Goal: Task Accomplishment & Management: Use online tool/utility

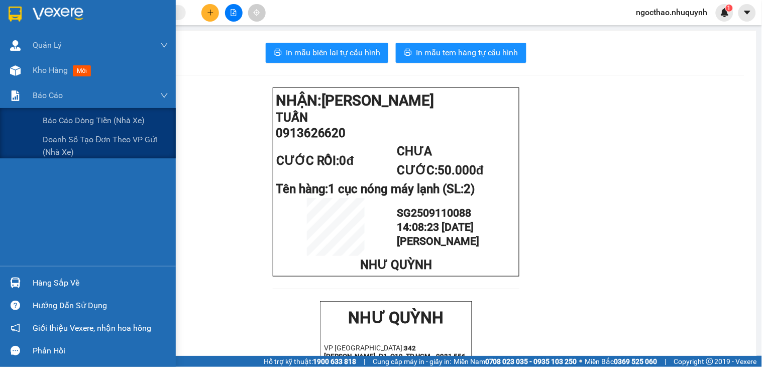
drag, startPoint x: 23, startPoint y: 61, endPoint x: 338, endPoint y: 113, distance: 319.4
click at [23, 61] on div "Kho hàng mới" at bounding box center [88, 70] width 176 height 25
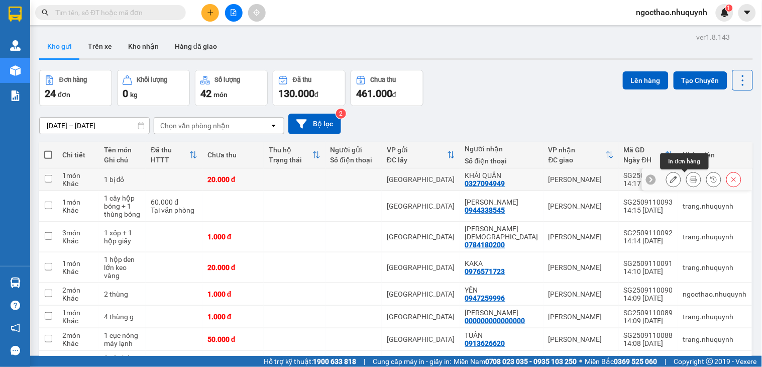
click at [690, 179] on icon at bounding box center [693, 179] width 7 height 7
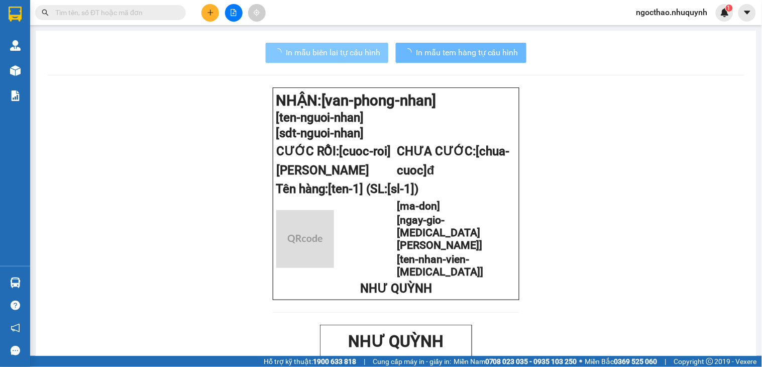
drag, startPoint x: 312, startPoint y: 43, endPoint x: 336, endPoint y: 57, distance: 27.5
click at [315, 48] on button "In mẫu biên lai tự cấu hình" at bounding box center [327, 53] width 123 height 20
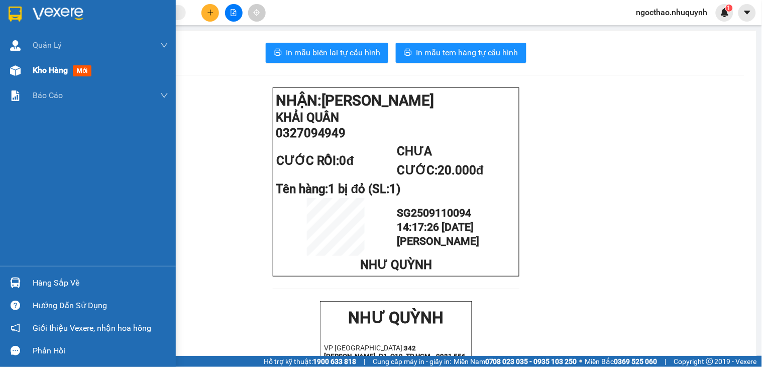
click at [38, 70] on span "Kho hàng" at bounding box center [50, 70] width 35 height 10
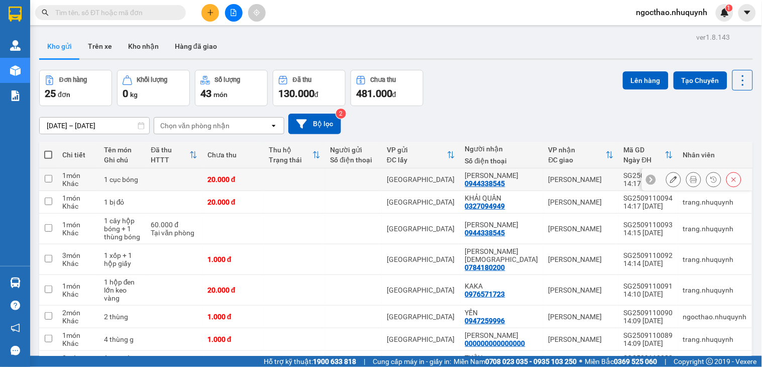
click at [690, 181] on icon at bounding box center [693, 179] width 7 height 7
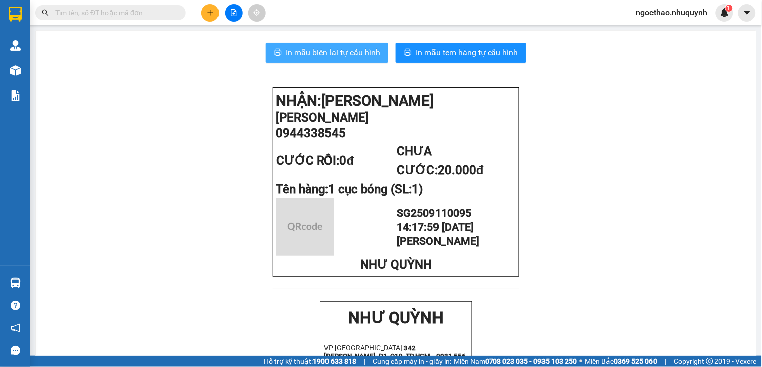
click at [312, 56] on span "In mẫu biên lai tự cấu hình" at bounding box center [333, 52] width 94 height 13
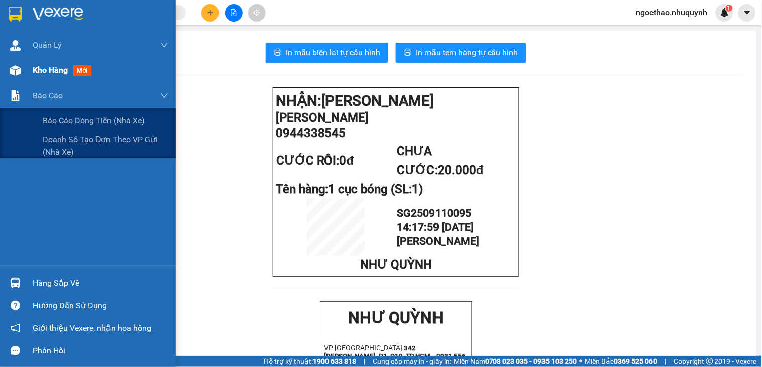
click at [31, 72] on div "Kho hàng mới" at bounding box center [88, 70] width 176 height 25
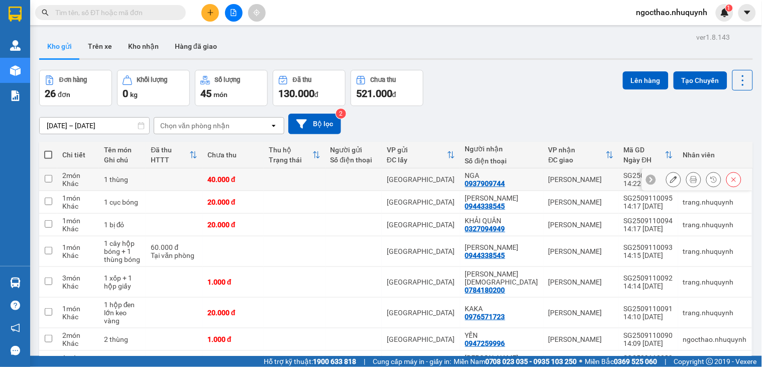
click at [688, 179] on button at bounding box center [694, 180] width 14 height 18
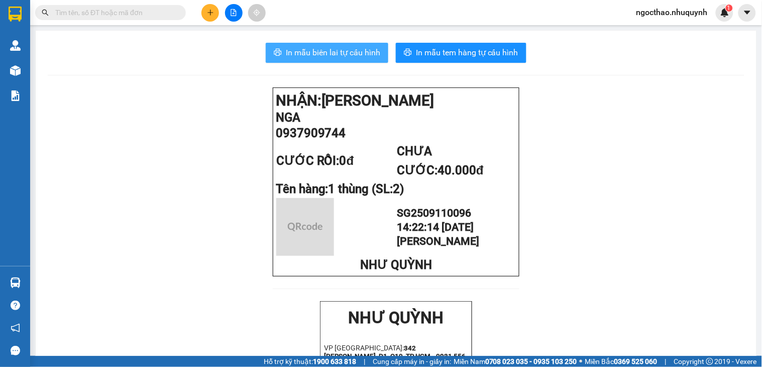
click at [373, 54] on span "In mẫu biên lai tự cấu hình" at bounding box center [333, 52] width 94 height 13
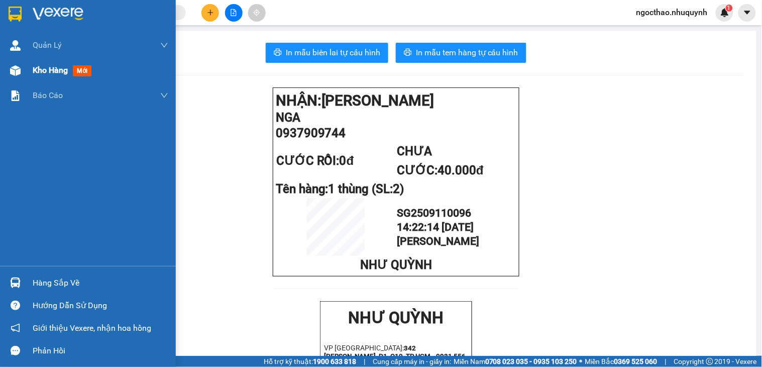
click at [34, 74] on span "Kho hàng" at bounding box center [50, 70] width 35 height 10
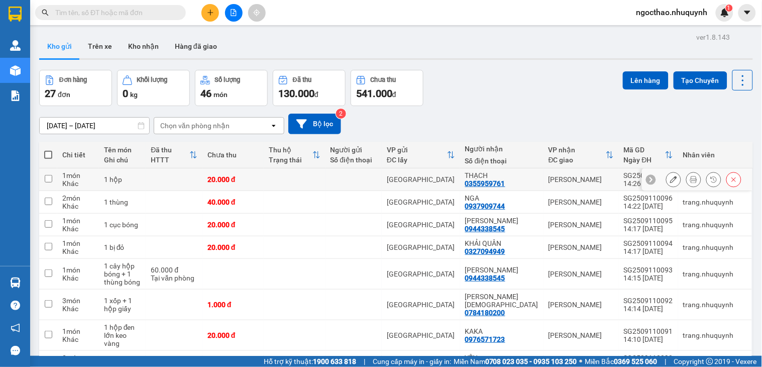
click at [687, 180] on button at bounding box center [694, 180] width 14 height 18
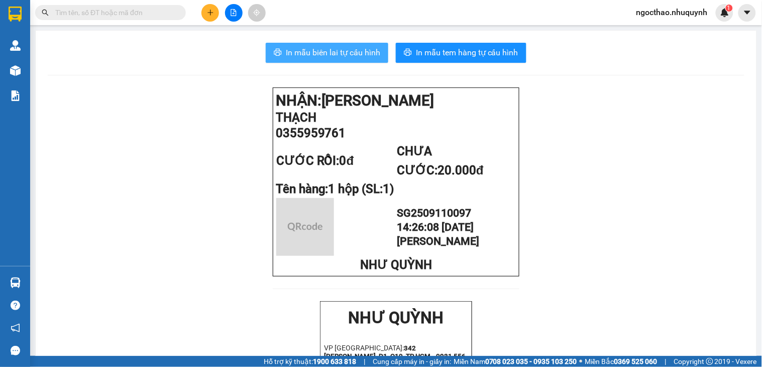
click at [334, 54] on span "In mẫu biên lai tự cấu hình" at bounding box center [333, 52] width 94 height 13
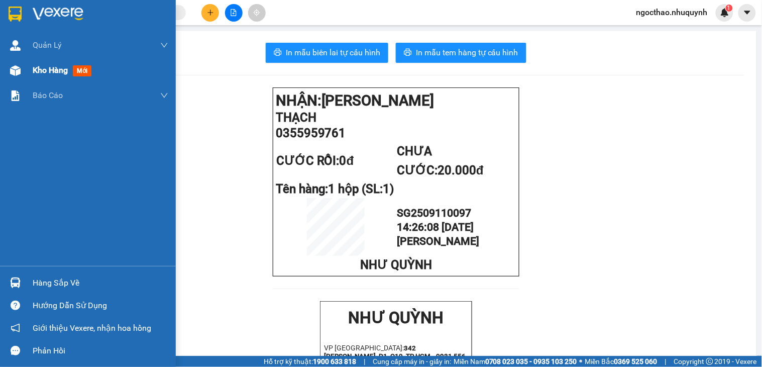
click at [26, 71] on div "Kho hàng mới" at bounding box center [88, 70] width 176 height 25
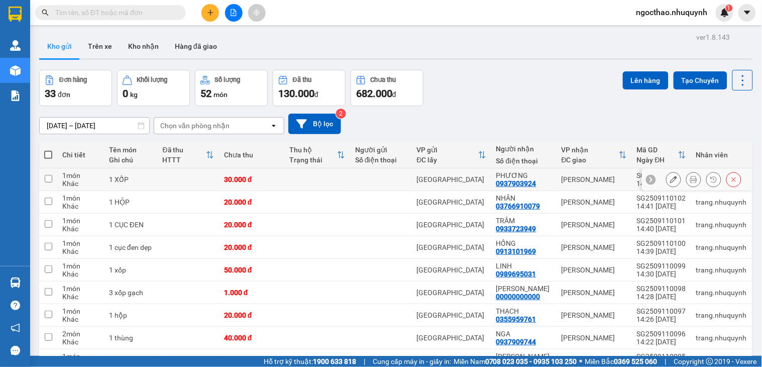
click at [690, 181] on icon at bounding box center [693, 179] width 7 height 7
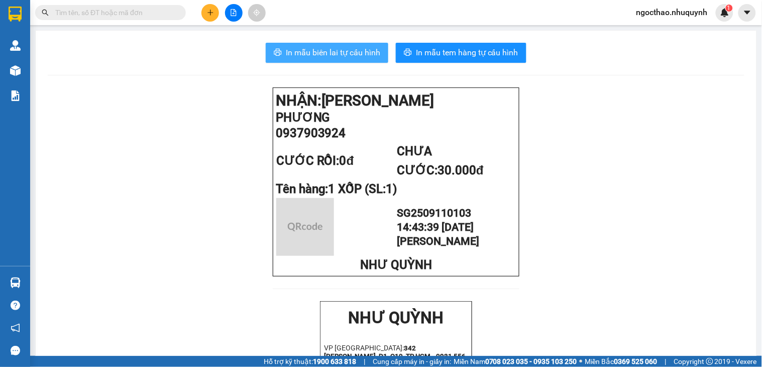
drag, startPoint x: 337, startPoint y: 56, endPoint x: 379, endPoint y: 91, distance: 55.3
click at [337, 56] on span "In mẫu biên lai tự cấu hình" at bounding box center [333, 52] width 94 height 13
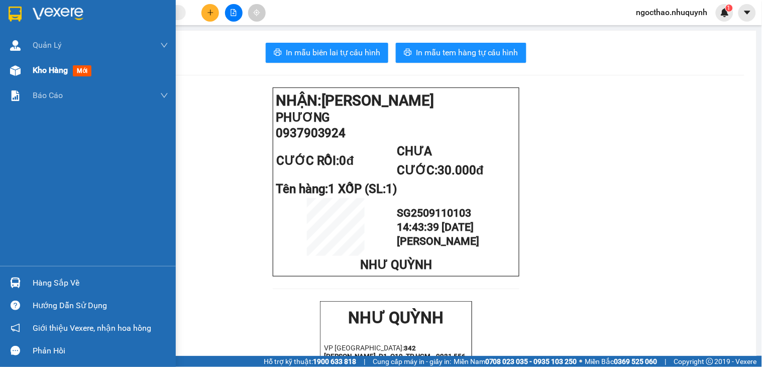
click at [69, 67] on div "Kho hàng mới" at bounding box center [64, 70] width 63 height 13
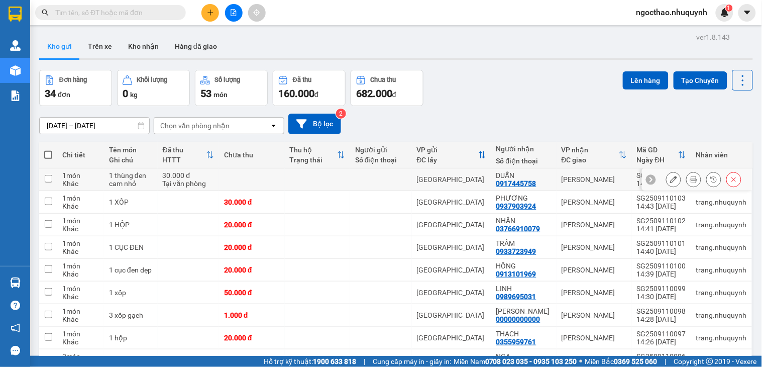
click at [687, 179] on button at bounding box center [694, 180] width 14 height 18
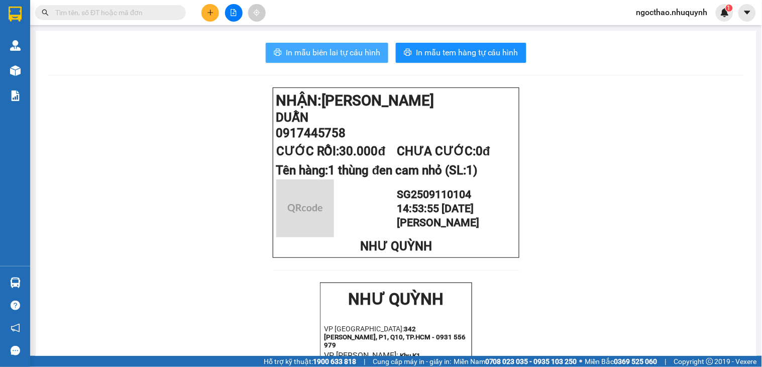
drag, startPoint x: 310, startPoint y: 53, endPoint x: 388, endPoint y: 93, distance: 88.1
click at [311, 53] on span "In mẫu biên lai tự cấu hình" at bounding box center [333, 52] width 94 height 13
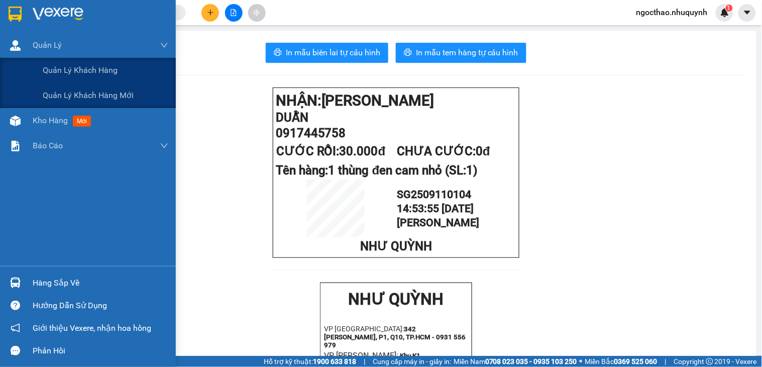
drag, startPoint x: 101, startPoint y: 77, endPoint x: 72, endPoint y: 122, distance: 53.0
click at [94, 101] on div "Quản lý khách hàng Quản lý khách hàng mới" at bounding box center [88, 83] width 176 height 50
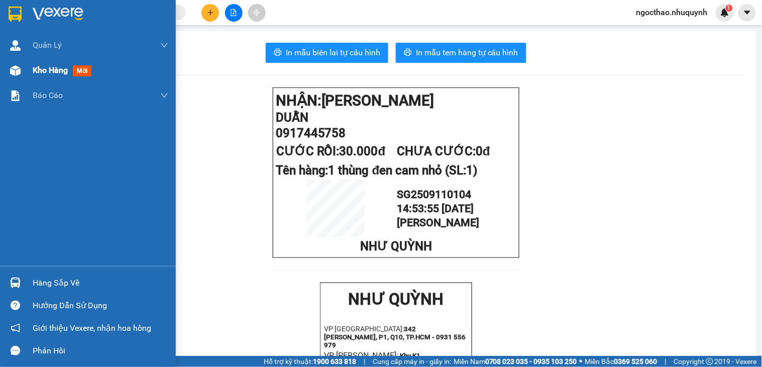
click at [54, 73] on span "Kho hàng" at bounding box center [50, 70] width 35 height 10
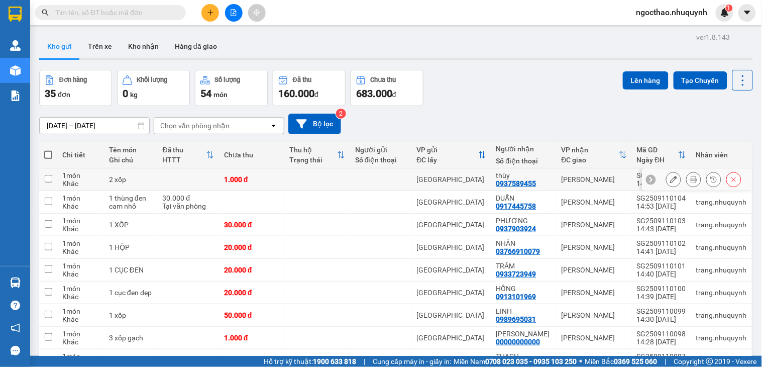
click at [690, 178] on icon at bounding box center [693, 179] width 7 height 7
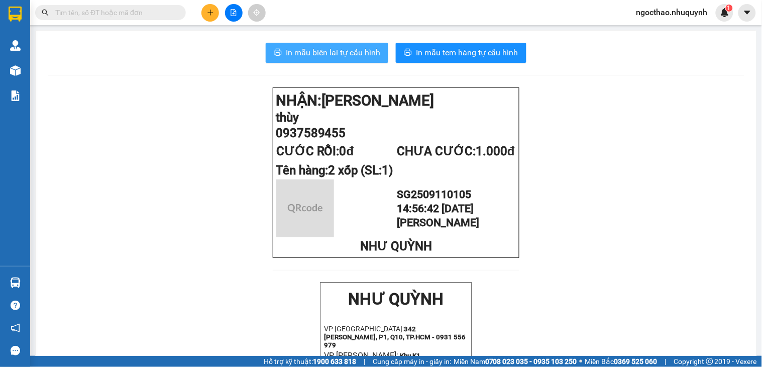
click at [319, 58] on span "In mẫu biên lai tự cấu hình" at bounding box center [333, 52] width 94 height 13
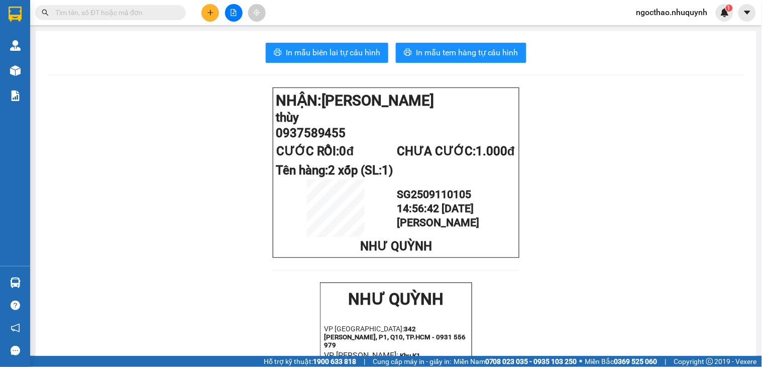
drag, startPoint x: 158, startPoint y: 14, endPoint x: 169, endPoint y: 17, distance: 11.8
click at [158, 14] on input "text" at bounding box center [114, 12] width 119 height 11
click at [68, 15] on input "text" at bounding box center [114, 12] width 119 height 11
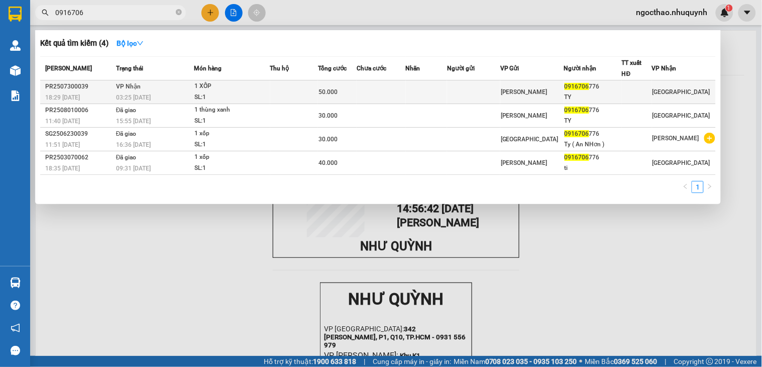
type input "0916706"
click at [588, 96] on div "TY" at bounding box center [593, 97] width 57 height 11
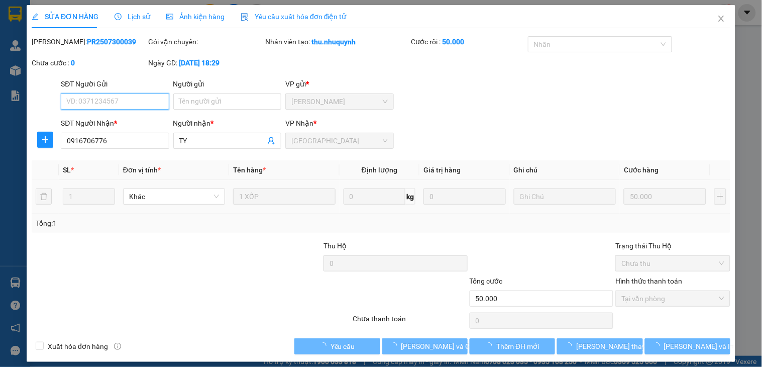
type input "0916706776"
type input "TY"
type input "50.000"
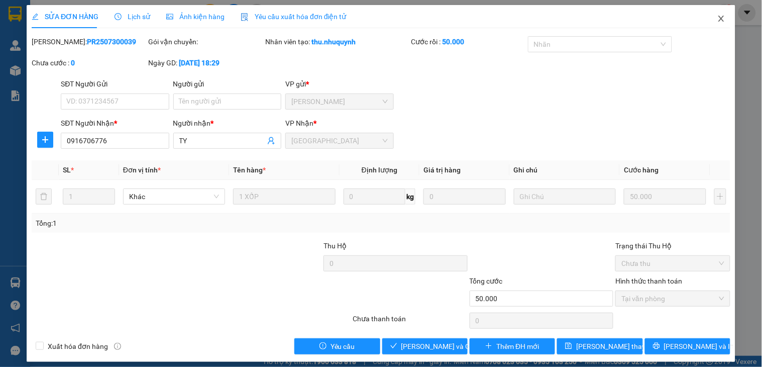
click at [708, 20] on span "Close" at bounding box center [722, 19] width 28 height 28
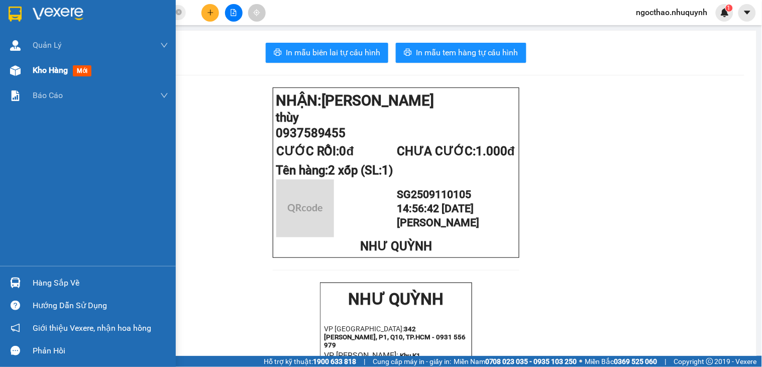
click at [52, 65] on span "Kho hàng" at bounding box center [50, 70] width 35 height 10
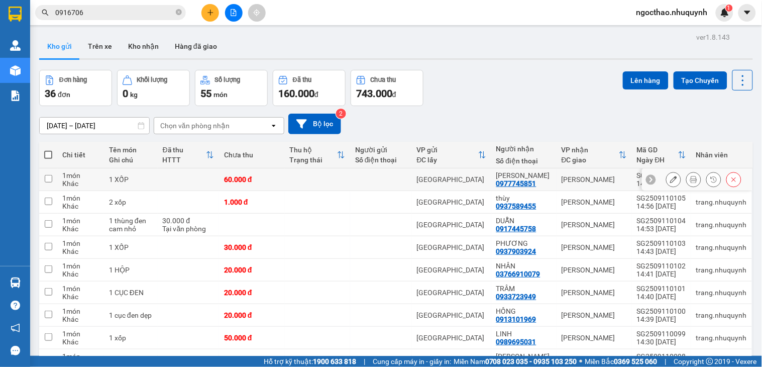
click at [687, 182] on button at bounding box center [694, 180] width 14 height 18
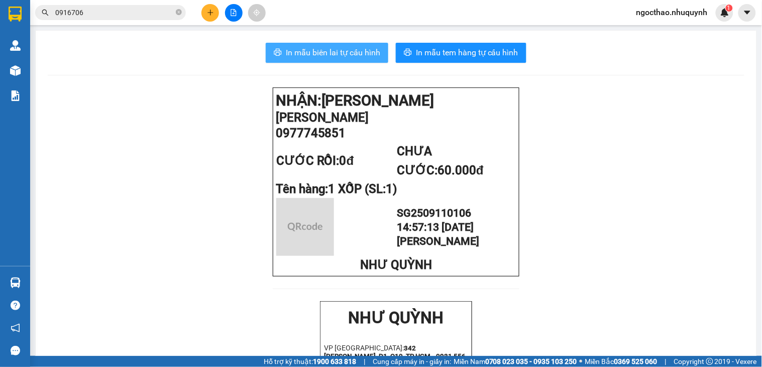
click at [340, 51] on span "In mẫu biên lai tự cấu hình" at bounding box center [333, 52] width 94 height 13
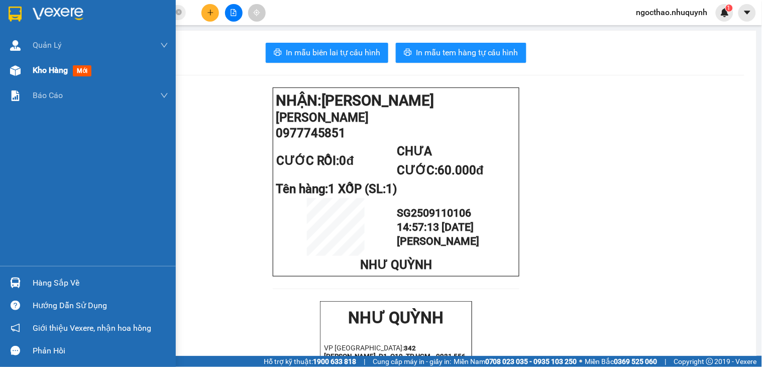
drag, startPoint x: 46, startPoint y: 76, endPoint x: 219, endPoint y: 5, distance: 187.5
click at [46, 76] on div "Kho hàng mới" at bounding box center [64, 70] width 62 height 13
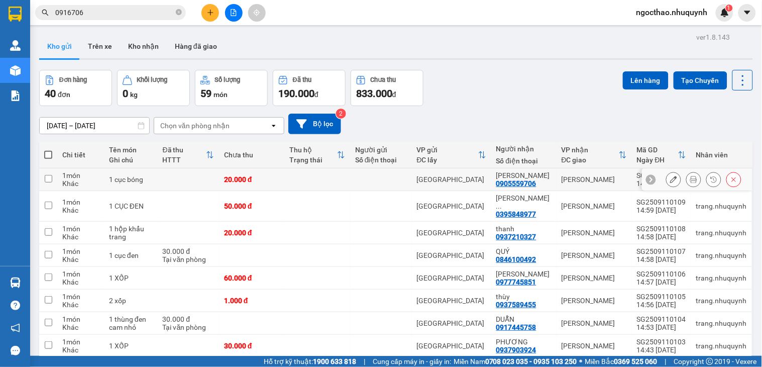
click at [687, 183] on button at bounding box center [694, 180] width 14 height 18
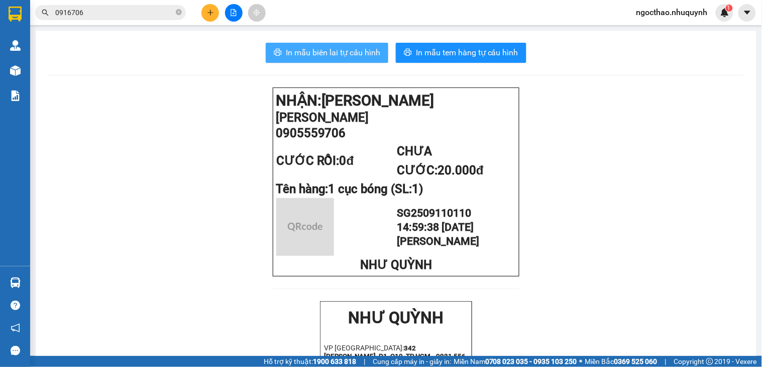
click at [297, 46] on button "In mẫu biên lai tự cấu hình" at bounding box center [327, 53] width 123 height 20
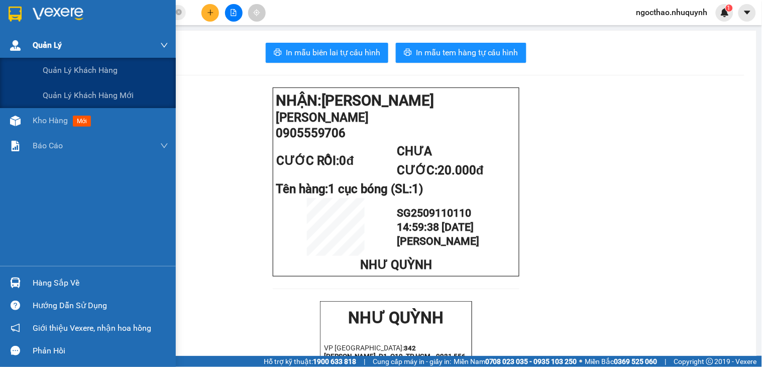
click at [60, 57] on div "Quản Lý" at bounding box center [101, 45] width 136 height 25
